Goal: Use online tool/utility

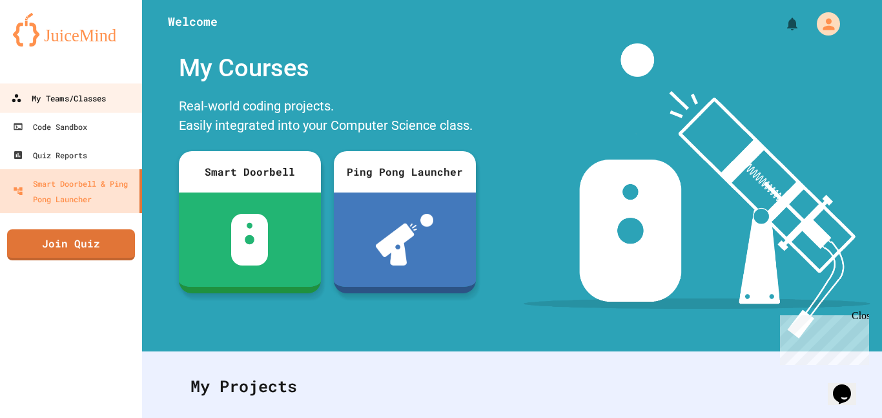
click at [99, 87] on link "My Teams/Classes" at bounding box center [71, 97] width 147 height 29
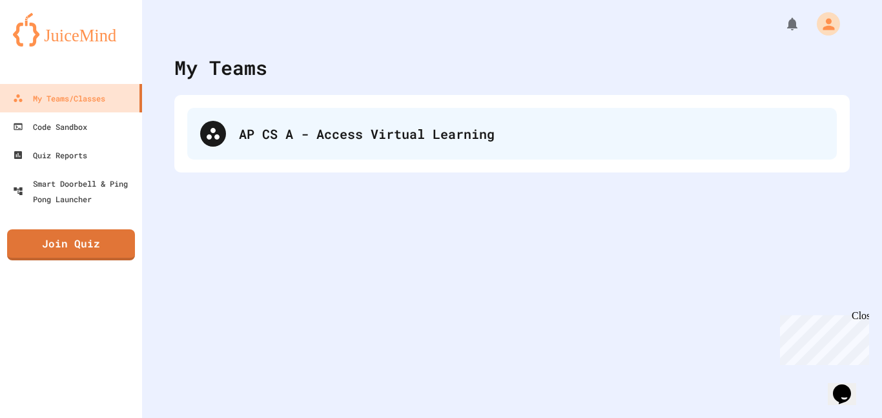
click at [288, 132] on div "AP CS A - Access Virtual Learning" at bounding box center [531, 133] width 585 height 19
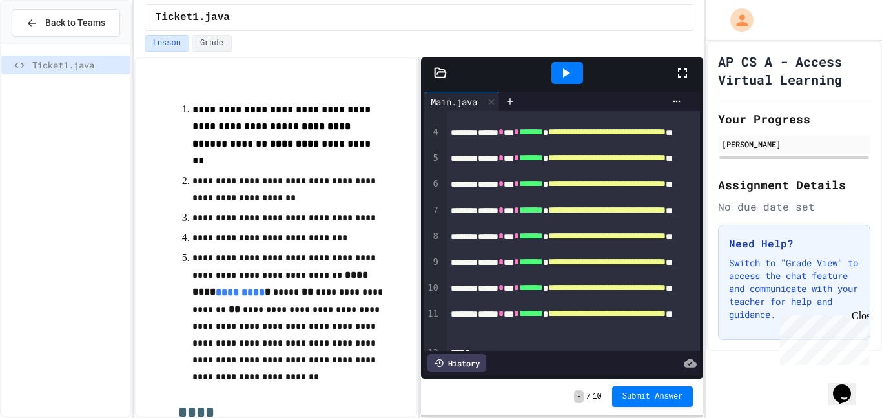
scroll to position [76, 0]
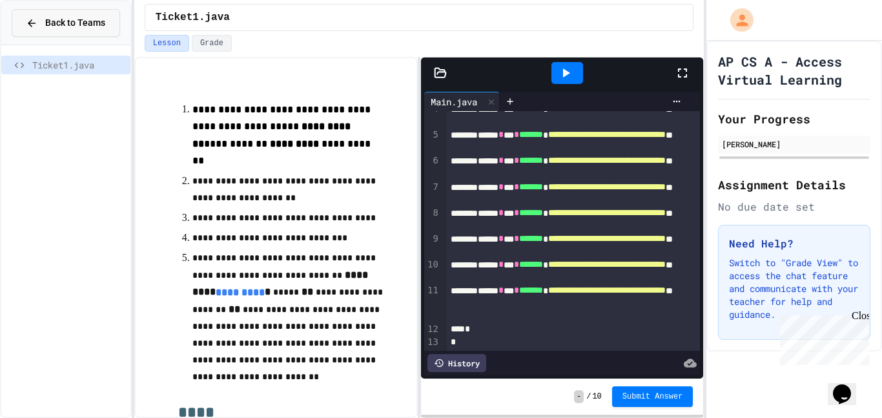
click at [42, 30] on button "Back to Teams" at bounding box center [66, 23] width 108 height 28
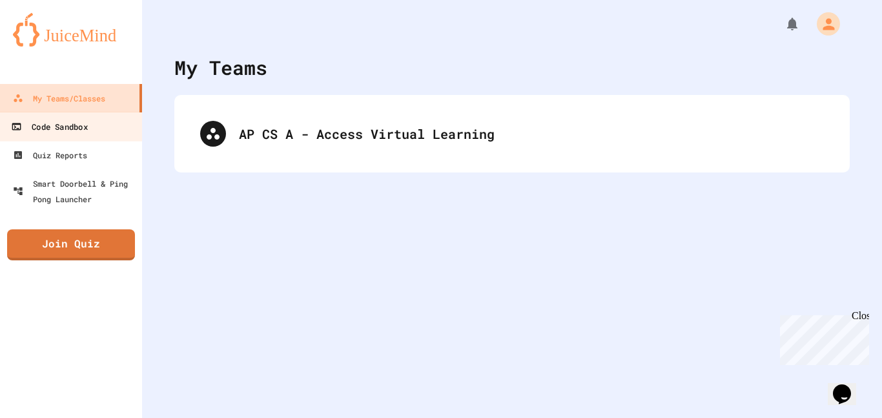
click at [61, 129] on div "Code Sandbox" at bounding box center [49, 127] width 76 height 16
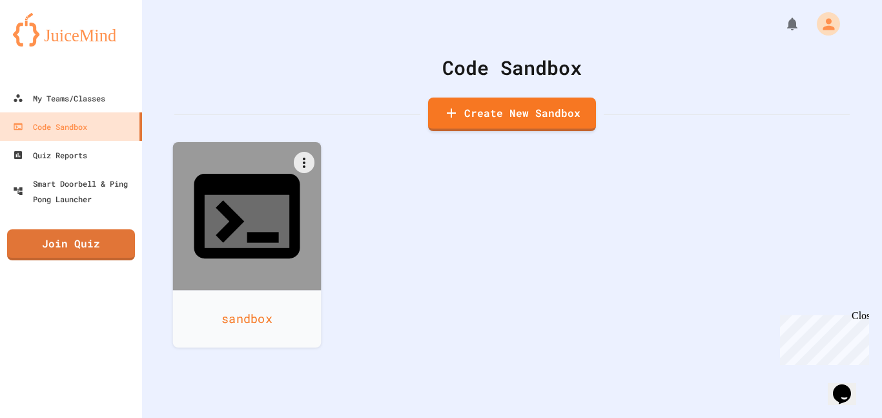
click at [249, 290] on div "sandbox" at bounding box center [247, 318] width 149 height 57
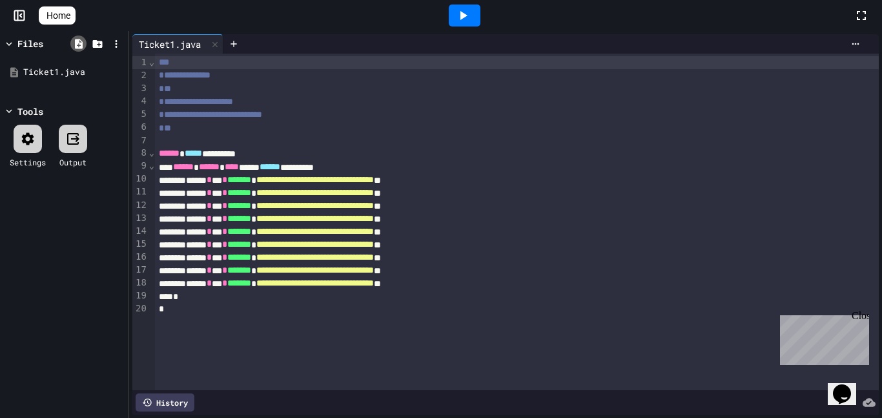
click at [75, 43] on icon at bounding box center [79, 44] width 8 height 10
click at [79, 50] on div at bounding box center [78, 44] width 16 height 16
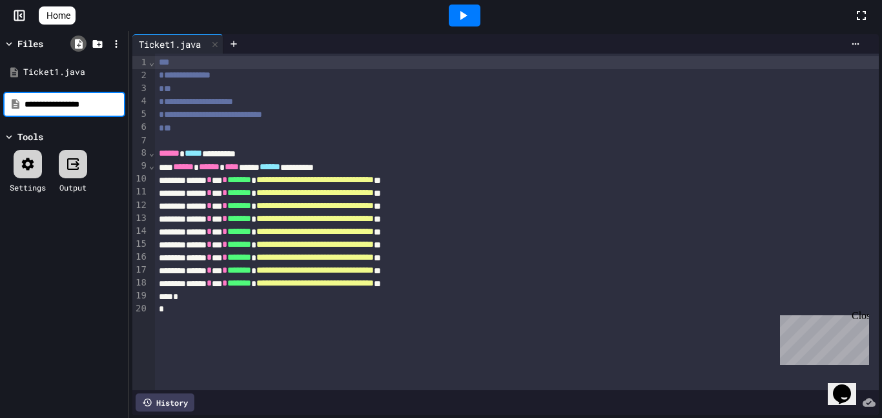
type input "**********"
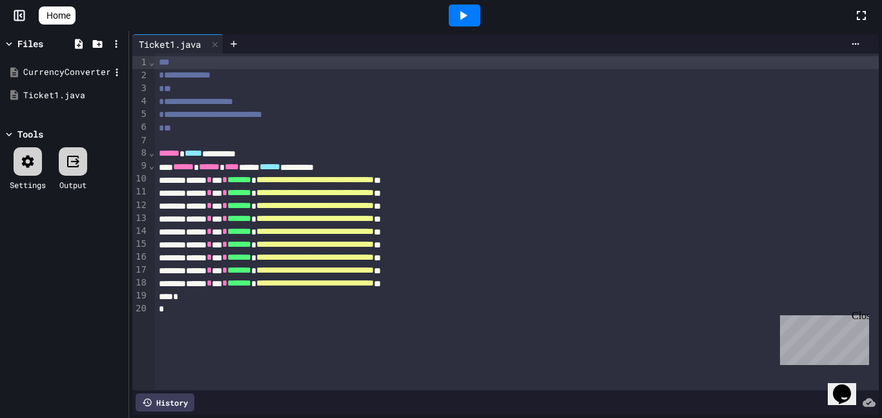
click at [85, 70] on div "CurrencyConverter" at bounding box center [66, 72] width 87 height 13
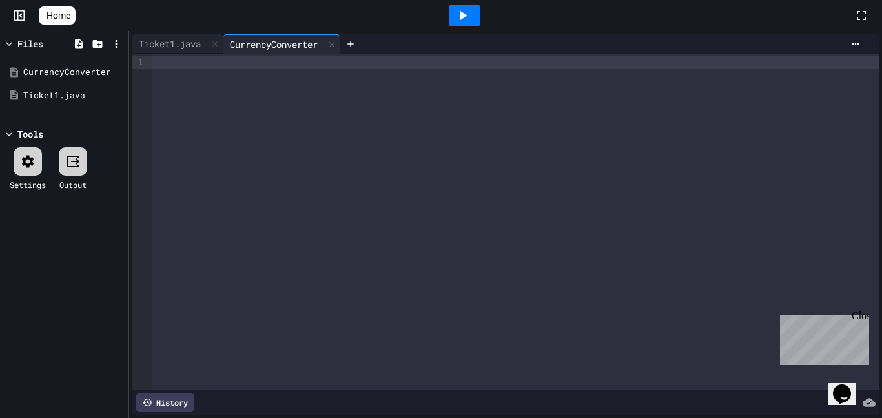
click at [251, 68] on div at bounding box center [515, 62] width 727 height 13
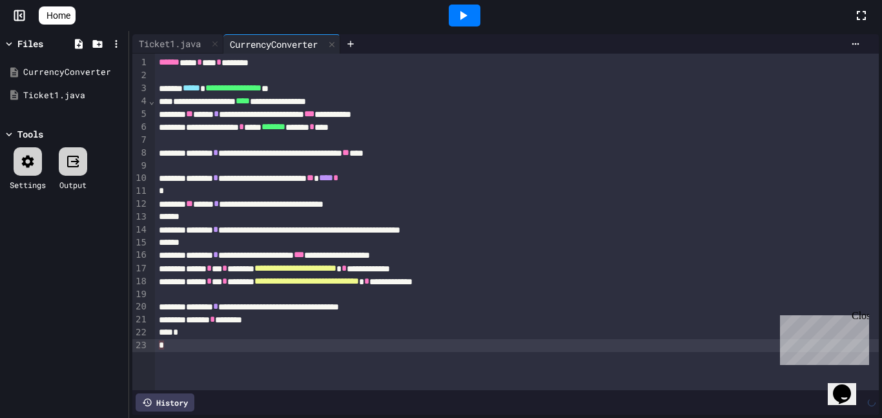
click at [249, 151] on div "**********" at bounding box center [517, 153] width 724 height 13
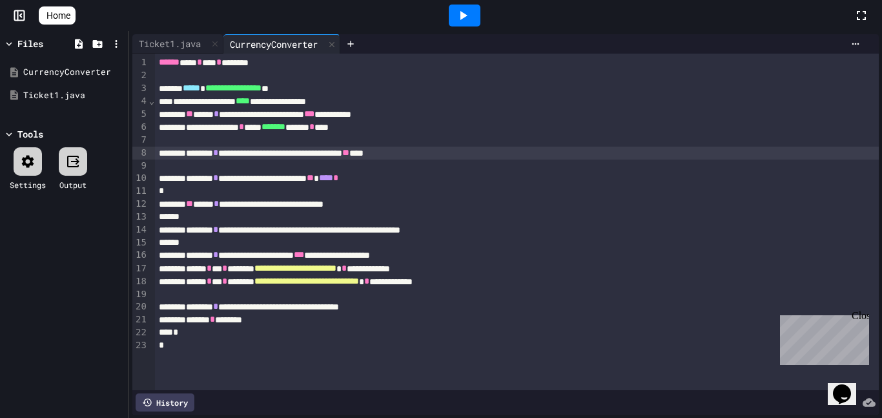
click at [477, 12] on div at bounding box center [465, 16] width 32 height 22
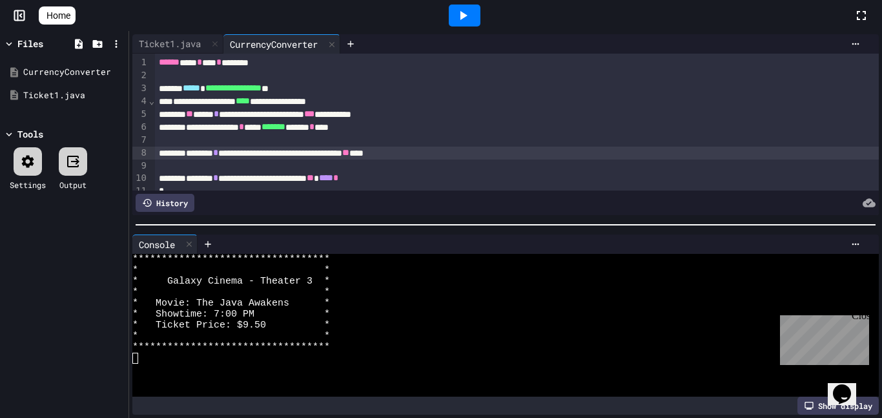
click at [252, 46] on div "CurrencyConverter" at bounding box center [273, 44] width 101 height 14
click at [23, 169] on div at bounding box center [28, 161] width 28 height 28
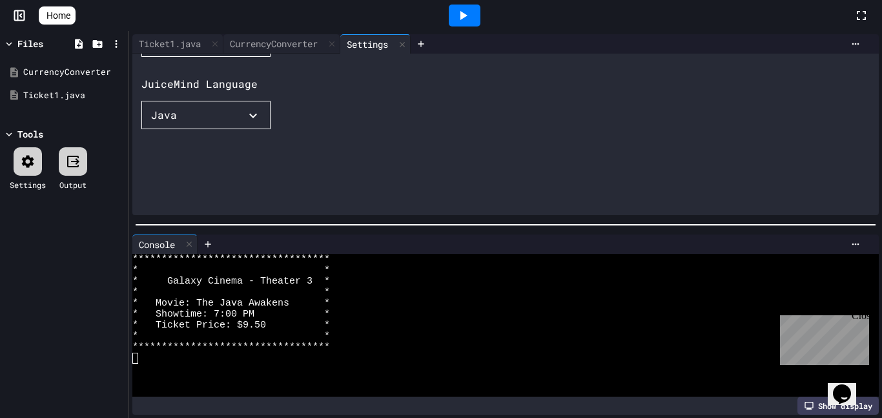
scroll to position [92, 5]
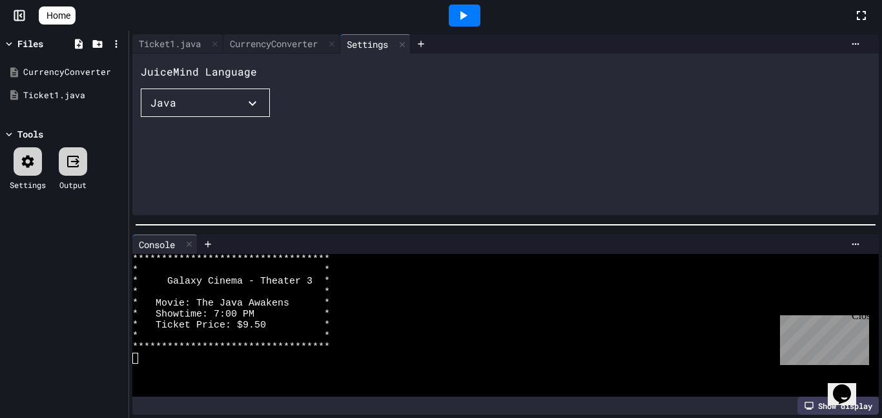
click at [175, 45] on button "Ticket1.java" at bounding box center [205, 31] width 129 height 28
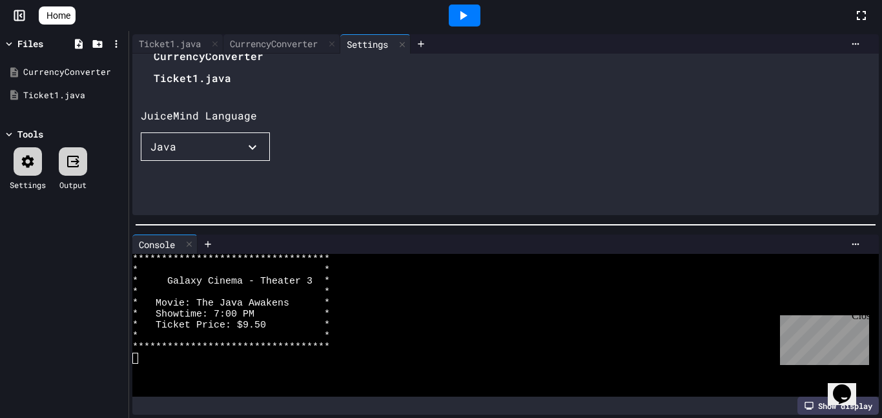
click at [200, 67] on li "CurrencyConverter" at bounding box center [209, 56] width 110 height 21
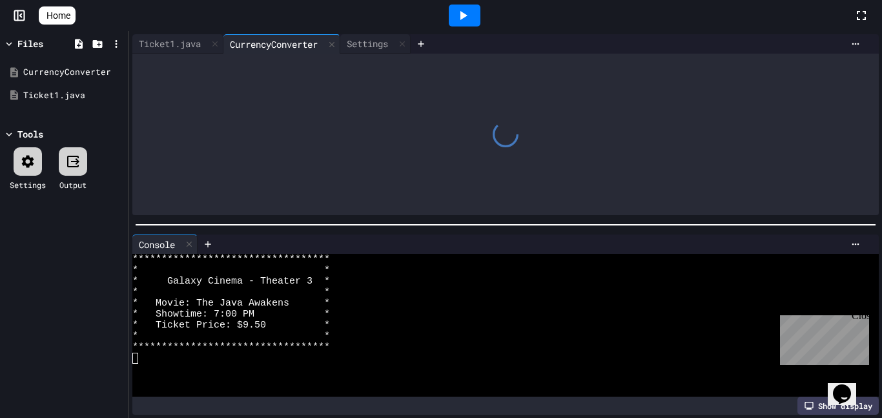
scroll to position [0, 0]
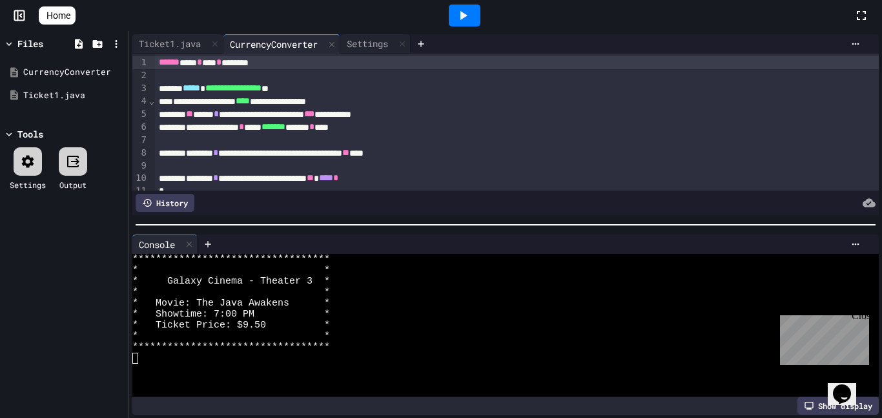
click at [480, 16] on div at bounding box center [465, 16] width 32 height 22
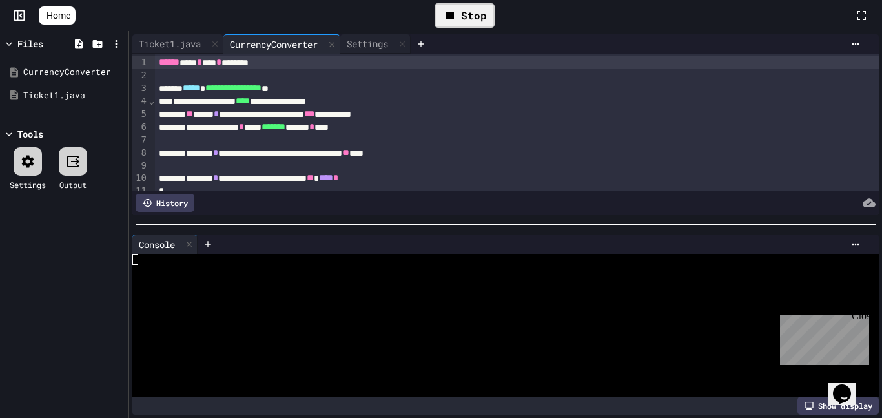
click at [485, 16] on div "Stop" at bounding box center [465, 15] width 60 height 25
click at [480, 16] on div at bounding box center [465, 16] width 32 height 22
